Goal: Task Accomplishment & Management: Use online tool/utility

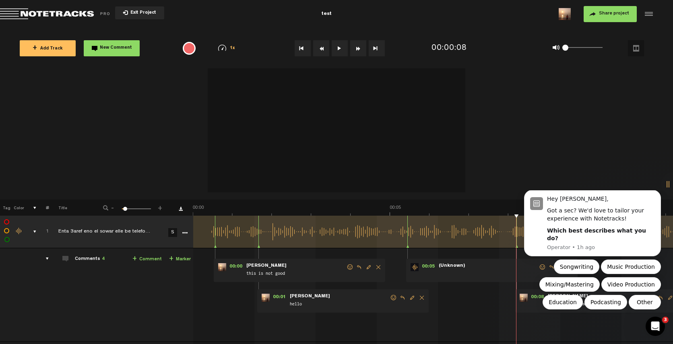
click at [652, 173] on div at bounding box center [336, 132] width 673 height 136
drag, startPoint x: 214, startPoint y: 216, endPoint x: 229, endPoint y: 213, distance: 15.5
click at [229, 213] on div "+ New drawing Tag Color # Title - 1 100 5 + 1 Enta 3aref eno el sowar elle be t…" at bounding box center [336, 188] width 673 height 241
drag, startPoint x: 236, startPoint y: 216, endPoint x: 262, endPoint y: 216, distance: 26.1
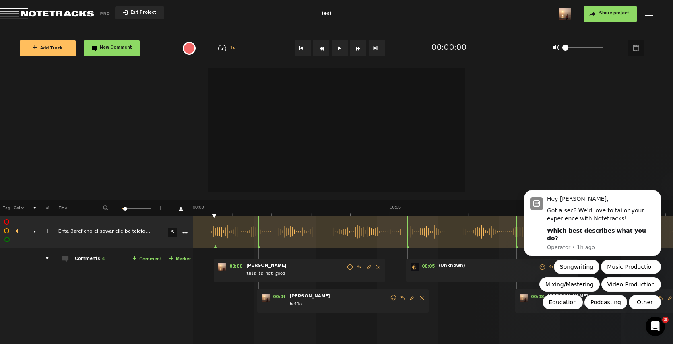
drag, startPoint x: 262, startPoint y: 216, endPoint x: 216, endPoint y: 211, distance: 46.6
click at [218, 211] on div "+ New drawing Tag Color # Title - 1 100 5 + 1 Enta 3aref eno el sowar elle be t…" at bounding box center [336, 188] width 673 height 241
click at [7, 240] on label at bounding box center [7, 240] width 0 height 0
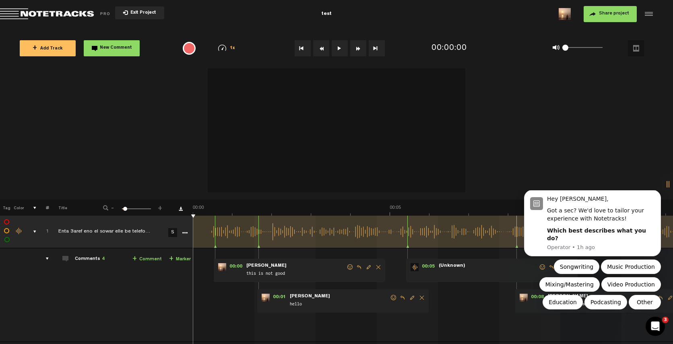
click at [7, 240] on label at bounding box center [7, 240] width 0 height 0
checkbox input "false"
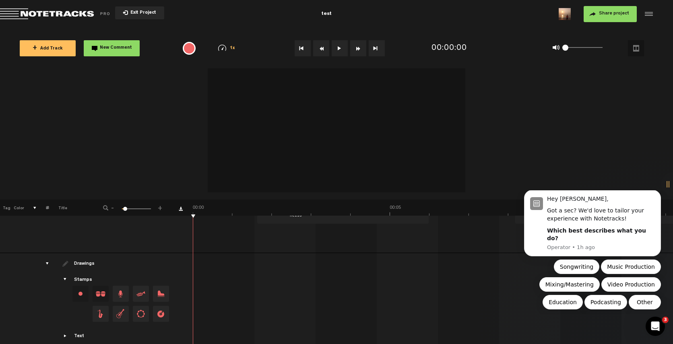
scroll to position [117, 0]
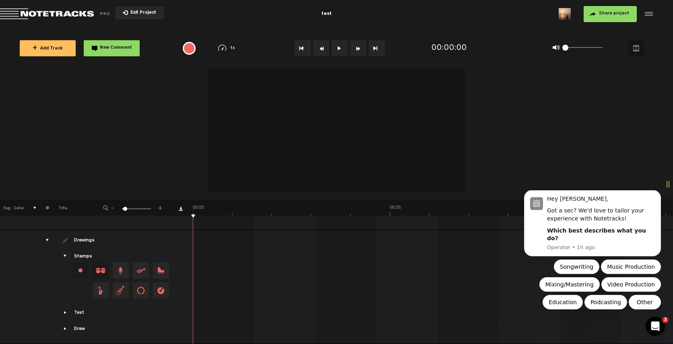
click at [66, 309] on span "Showcase text" at bounding box center [65, 312] width 6 height 6
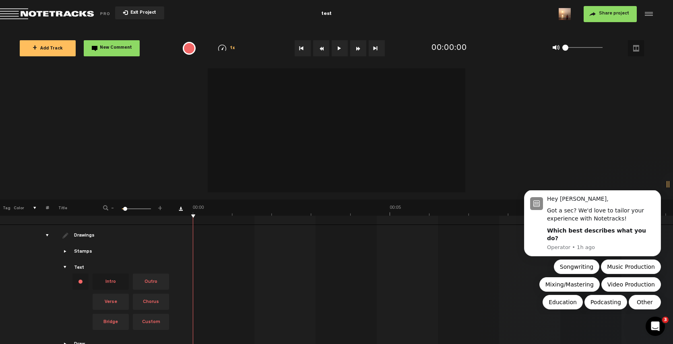
click at [79, 267] on div "Text" at bounding box center [79, 268] width 10 height 7
click at [68, 272] on div "Text Intro Outro Verse Chorus Bridge Custom" at bounding box center [121, 298] width 140 height 68
click at [65, 267] on span "Showcase text" at bounding box center [65, 267] width 6 height 6
click at [63, 266] on span "Showcase text" at bounding box center [65, 267] width 6 height 6
click at [65, 267] on span "Showcase text" at bounding box center [65, 267] width 6 height 6
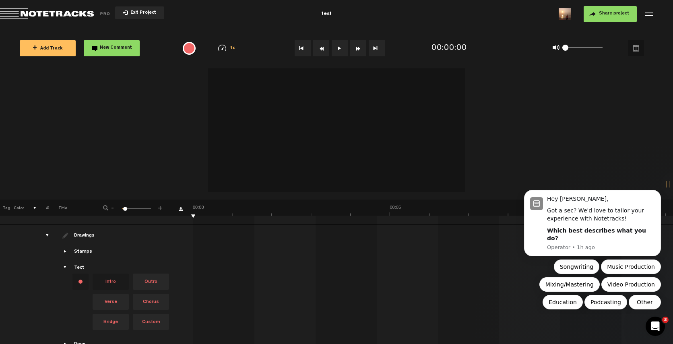
click at [73, 264] on div "Text Intro Outro Verse Chorus Bridge Custom" at bounding box center [121, 298] width 140 height 68
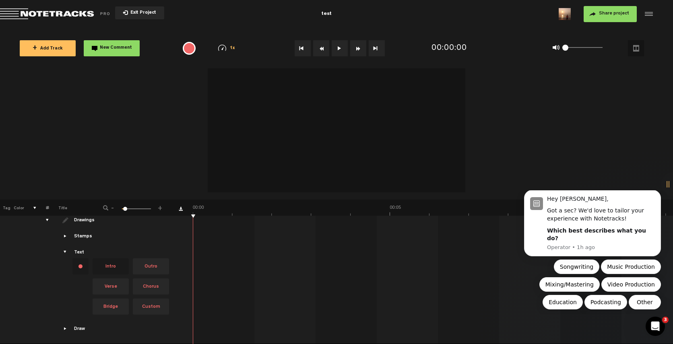
click at [160, 259] on span "Outro" at bounding box center [151, 266] width 36 height 16
drag, startPoint x: 221, startPoint y: 249, endPoint x: 237, endPoint y: 294, distance: 47.1
click at [237, 294] on td at bounding box center [433, 277] width 480 height 134
click at [123, 263] on span "Intro" at bounding box center [111, 266] width 36 height 16
click at [324, 140] on video at bounding box center [336, 128] width 257 height 129
